Goal: Navigation & Orientation: Find specific page/section

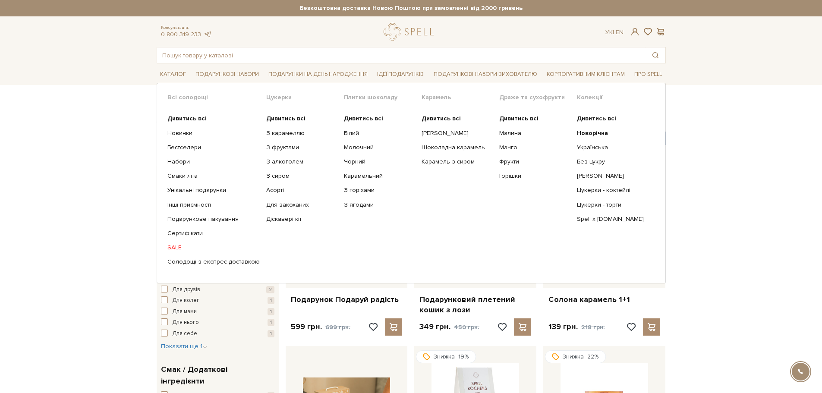
click at [176, 246] on link "SALE" at bounding box center [213, 248] width 92 height 8
